Goal: Information Seeking & Learning: Learn about a topic

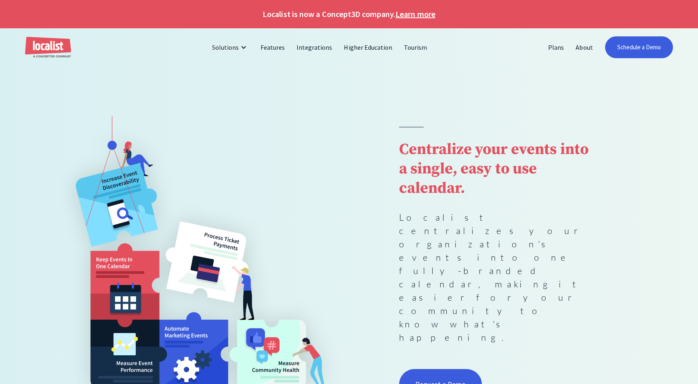
click at [371, 259] on div "Centralize your events into a single, easy to use calendar. Localist centralize…" at bounding box center [349, 264] width 599 height 297
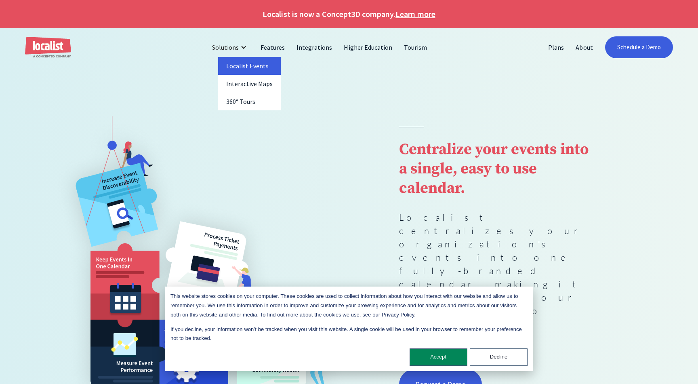
click at [243, 65] on link "Localist Events" at bounding box center [249, 66] width 63 height 18
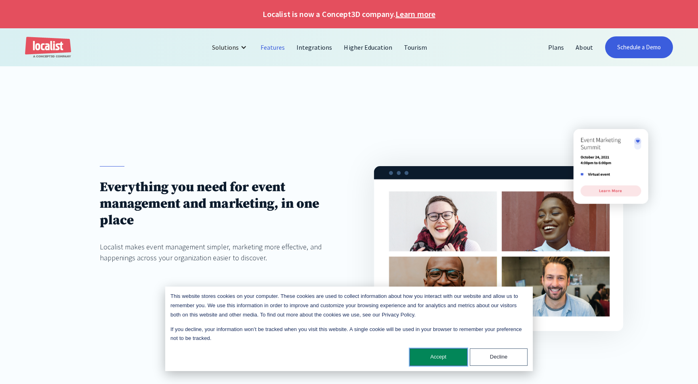
click at [432, 358] on button "Accept" at bounding box center [439, 356] width 58 height 17
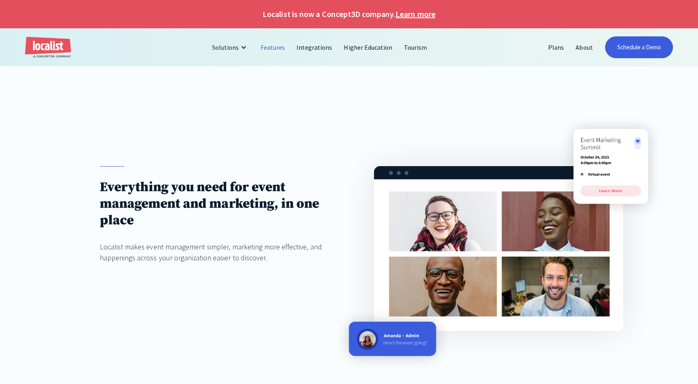
click at [681, 190] on div "Everything you need for event management and marketing, in one place Localist m…" at bounding box center [349, 248] width 698 height 265
click at [320, 256] on div "Localist makes event management simpler, marketing more effective, and happenin…" at bounding box center [212, 252] width 224 height 22
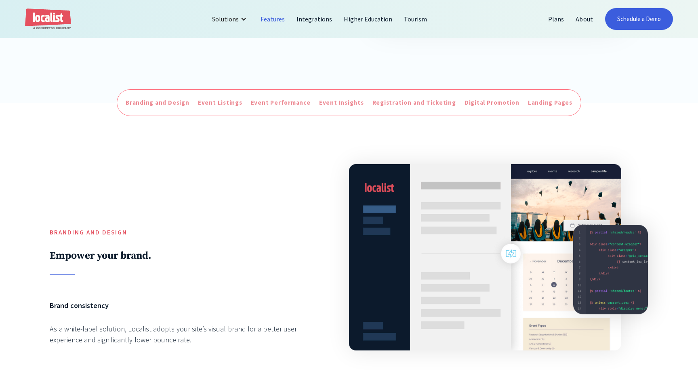
scroll to position [320, 0]
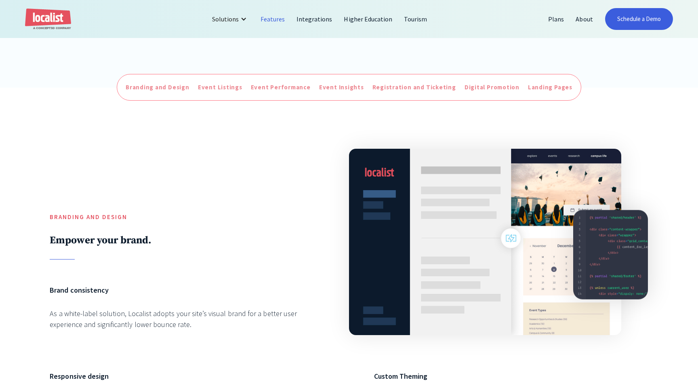
click at [277, 278] on div "Branding and Design Empower your brand. Brand consistency As a white-label solu…" at bounding box center [349, 285] width 599 height 294
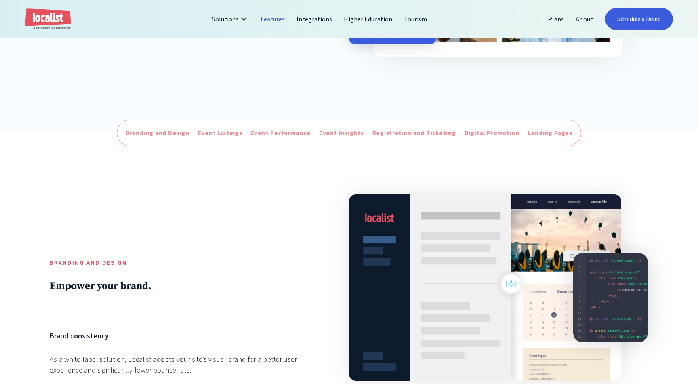
scroll to position [250, 0]
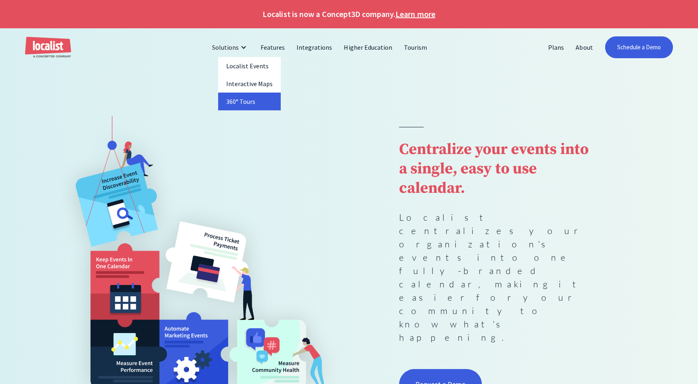
click at [239, 98] on link "360° Tours" at bounding box center [249, 102] width 63 height 18
click at [545, 8] on h1 "Localist is now a Concept3D company. Learn more" at bounding box center [349, 14] width 698 height 12
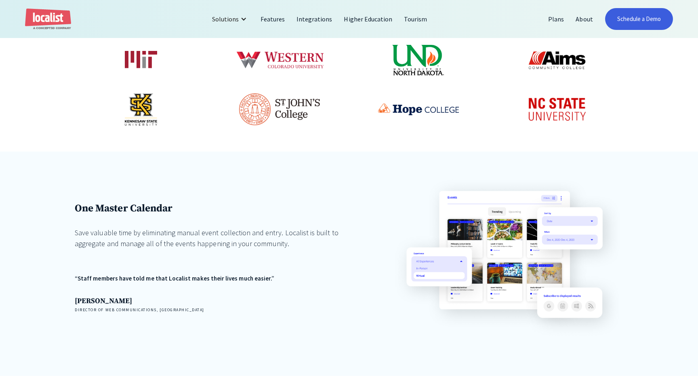
scroll to position [506, 0]
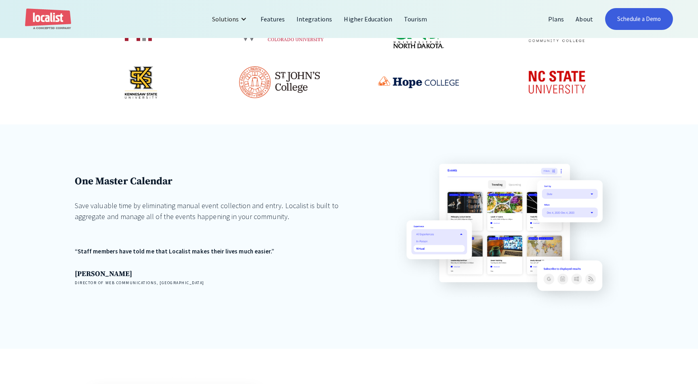
click at [297, 219] on div "Save valuable time by eliminating manual event collection and entry. Localist i…" at bounding box center [216, 211] width 282 height 22
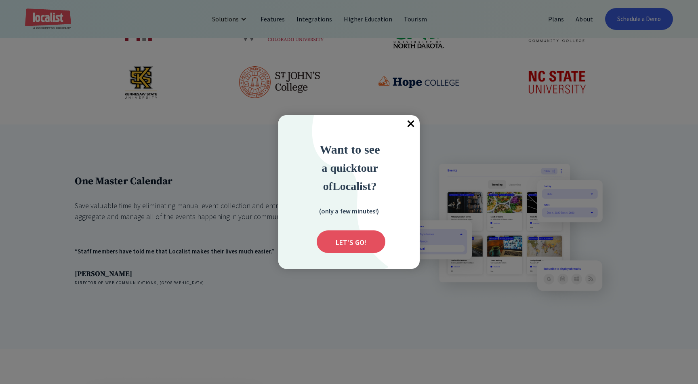
click at [413, 123] on span "×" at bounding box center [411, 124] width 18 height 18
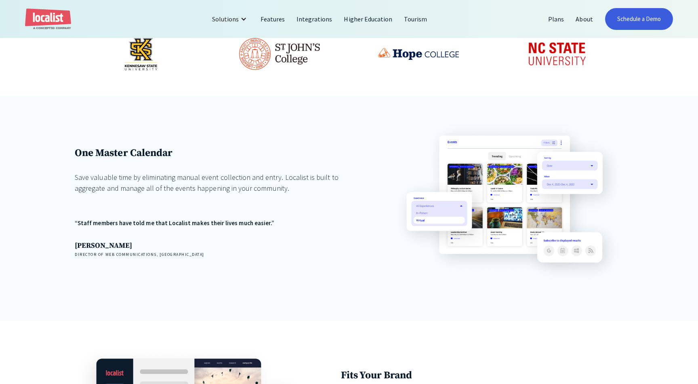
scroll to position [542, 0]
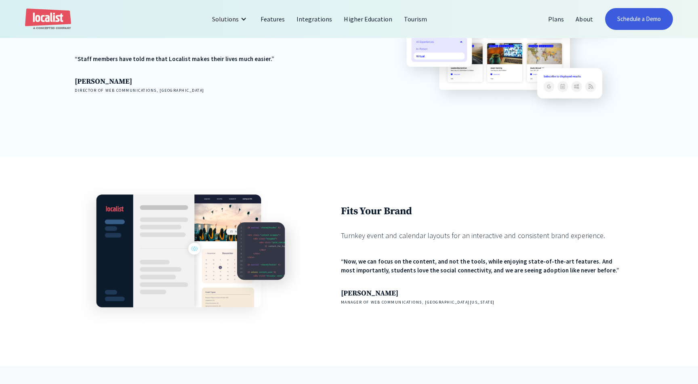
scroll to position [700, 0]
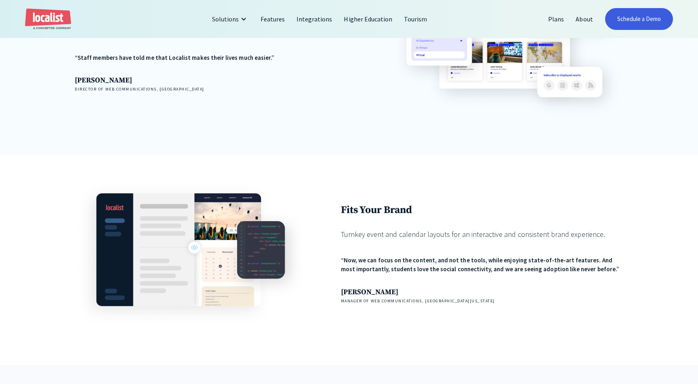
click at [394, 262] on div "“Now, we can focus on the content, and not the tools, while enjoying state-of-t…" at bounding box center [482, 265] width 282 height 18
click at [392, 266] on div "“Now, we can focus on the content, and not the tools, while enjoying state-of-t…" at bounding box center [482, 265] width 282 height 18
click at [391, 271] on div "“Now, we can focus on the content, and not the tools, while enjoying state-of-t…" at bounding box center [482, 265] width 282 height 18
click at [392, 267] on div "“Now, we can focus on the content, and not the tools, while enjoying state-of-t…" at bounding box center [482, 265] width 282 height 18
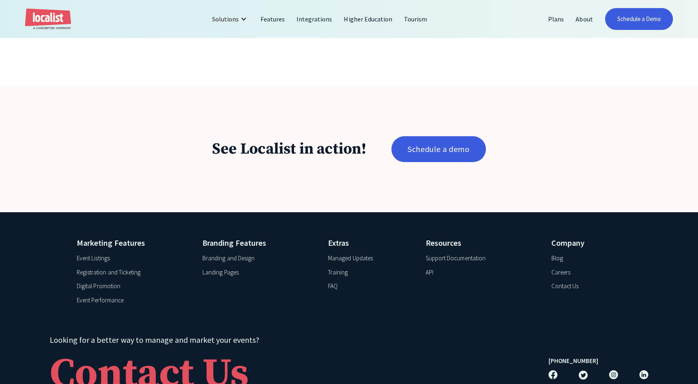
scroll to position [1421, 0]
